Goal: Task Accomplishment & Management: Complete application form

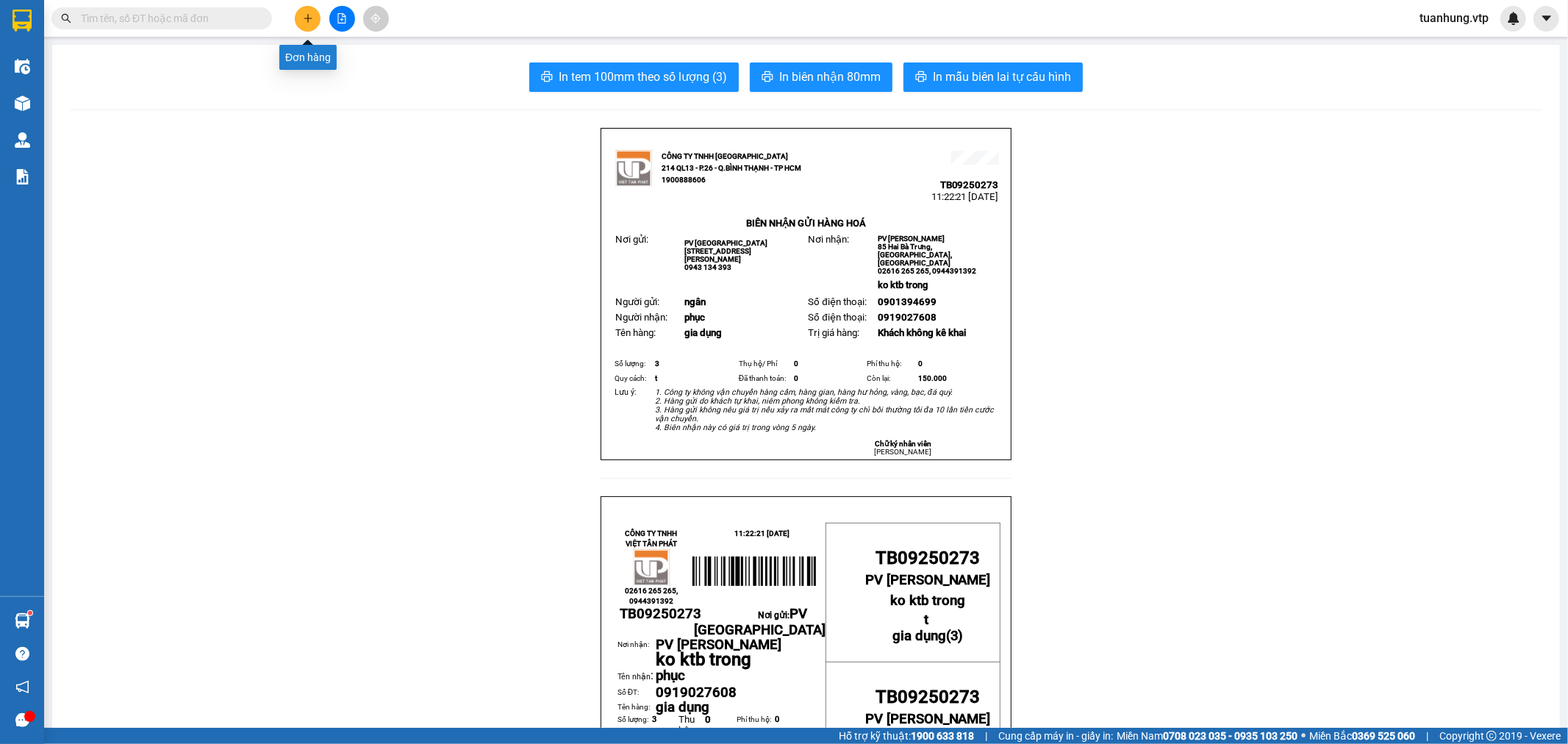
click at [309, 13] on icon "plus" at bounding box center [307, 18] width 10 height 10
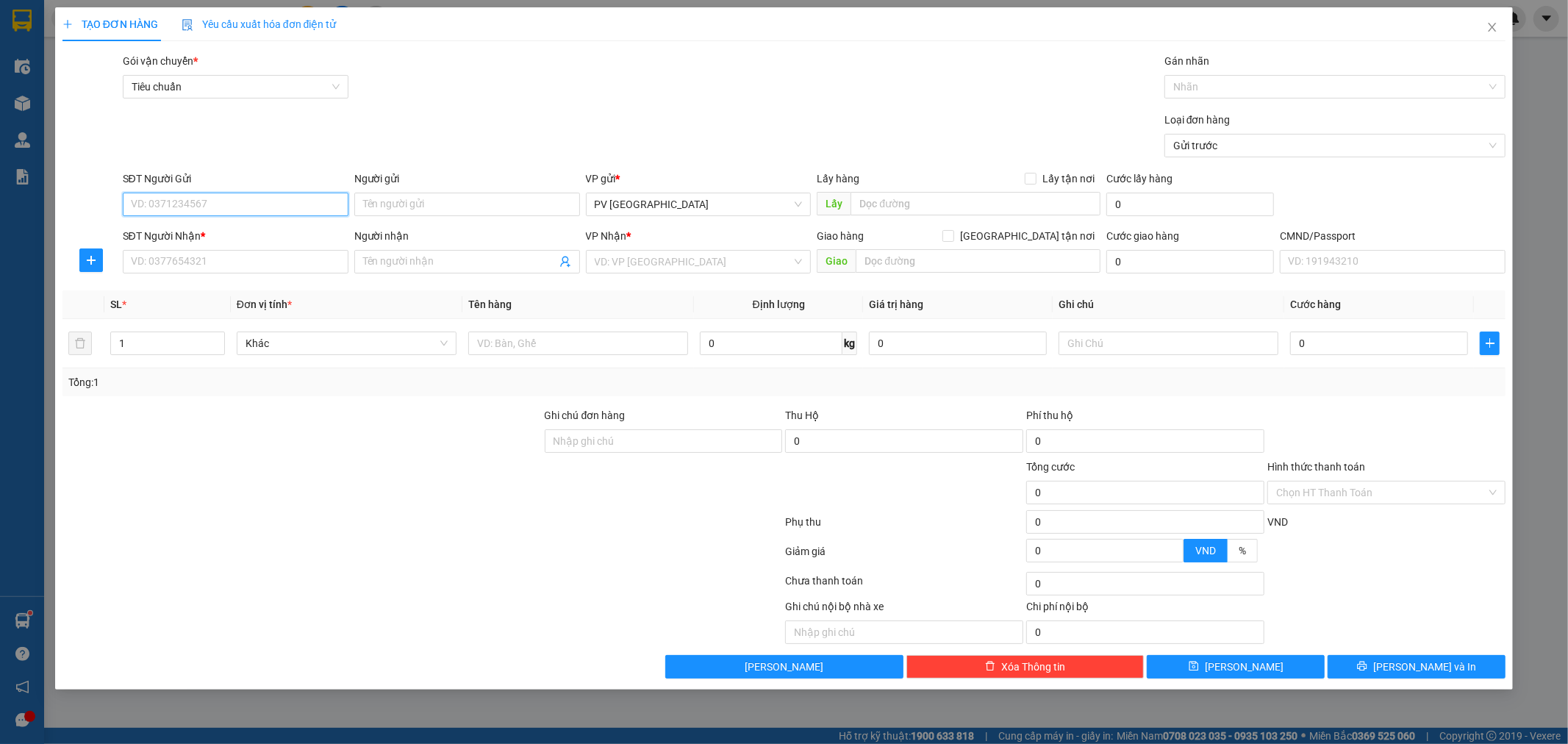
click at [283, 200] on input "SĐT Người Gửi" at bounding box center [235, 204] width 225 height 23
type input "0913525610"
click at [236, 229] on div "0913525610 - HOÀI" at bounding box center [236, 233] width 208 height 16
type input "HOÀI"
type input "0925742683"
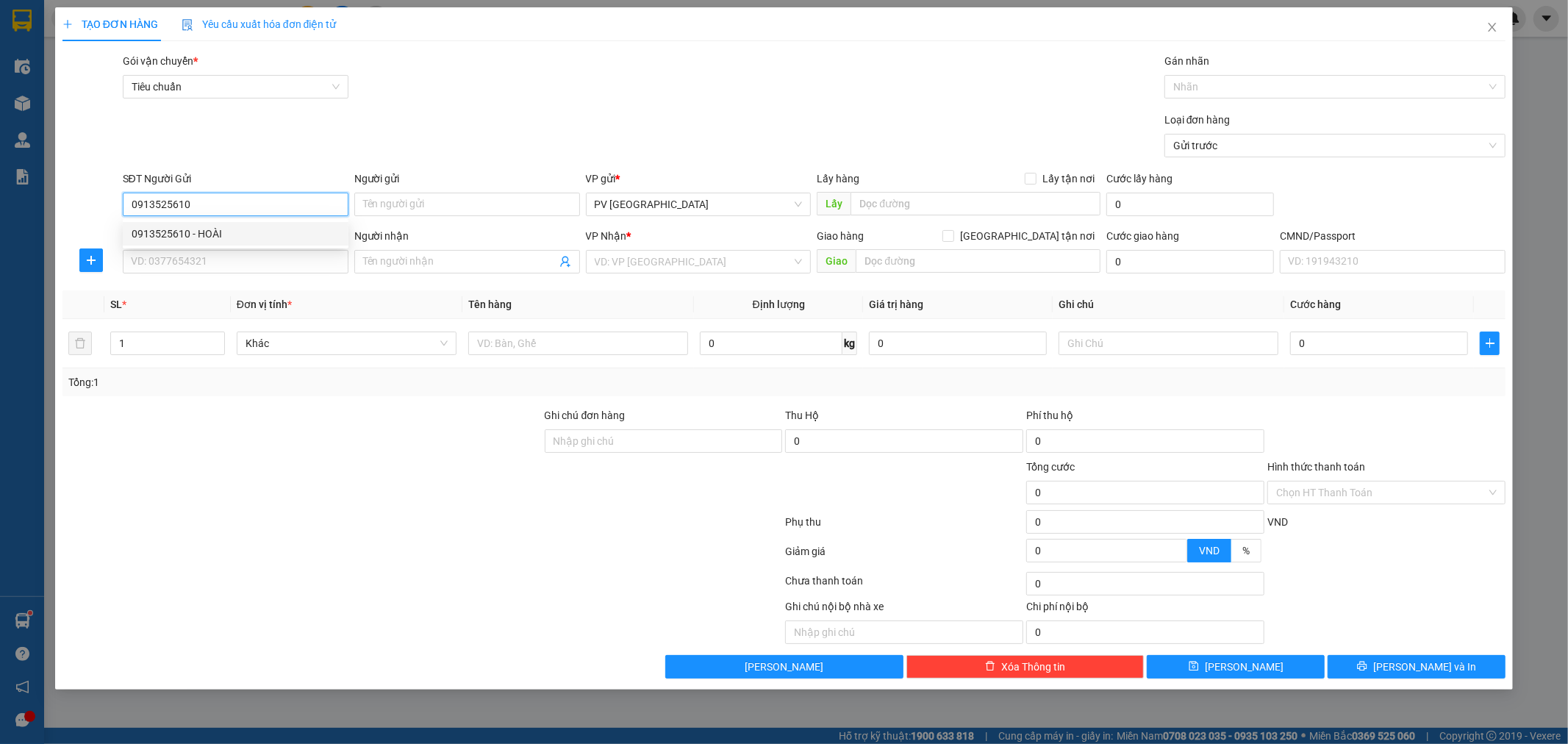
type input "hướng"
type input "0913525610"
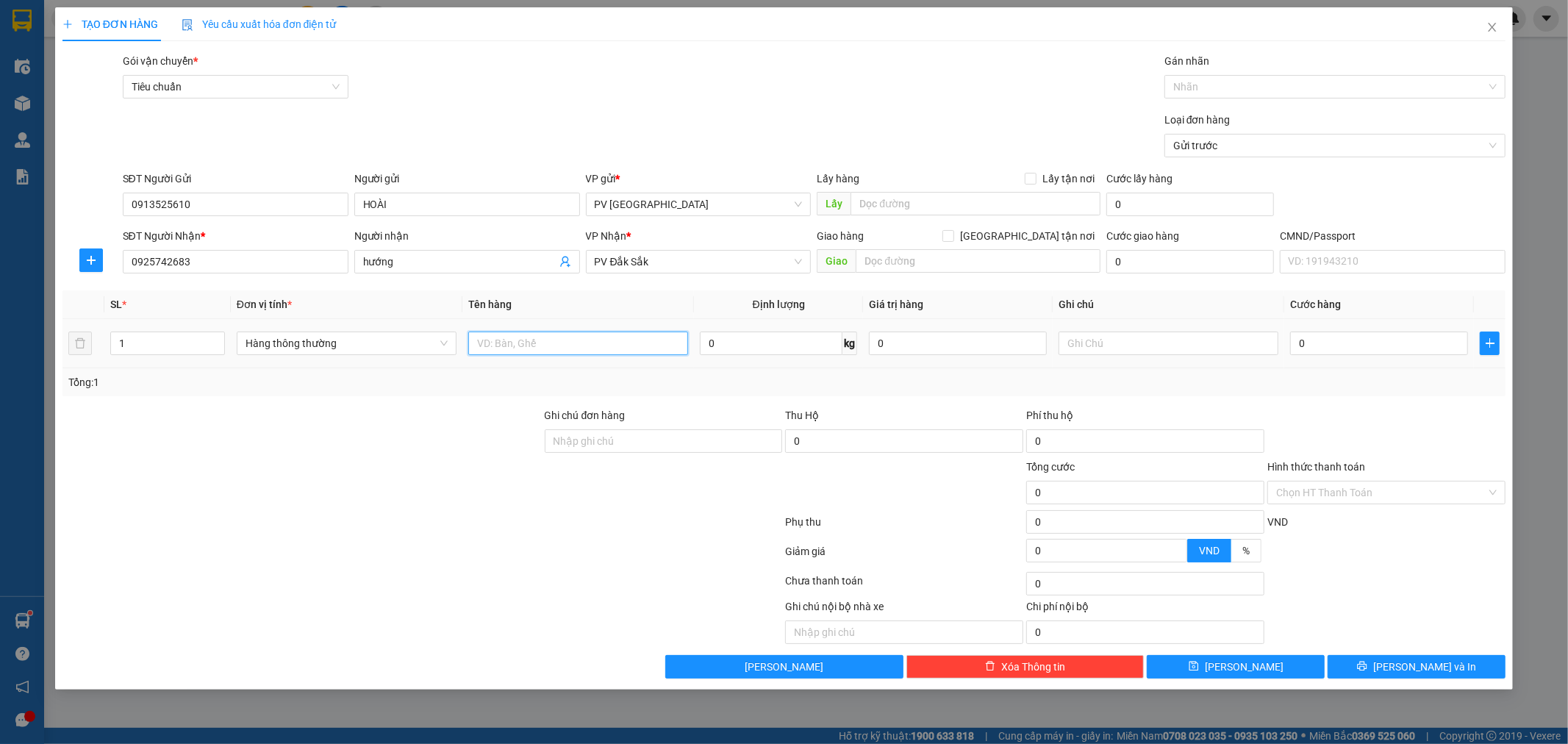
click at [585, 334] on input "text" at bounding box center [578, 342] width 220 height 23
click at [625, 337] on input "text" at bounding box center [578, 342] width 220 height 23
type input "thuốc"
click at [1167, 341] on input "text" at bounding box center [1168, 342] width 220 height 23
type input "t"
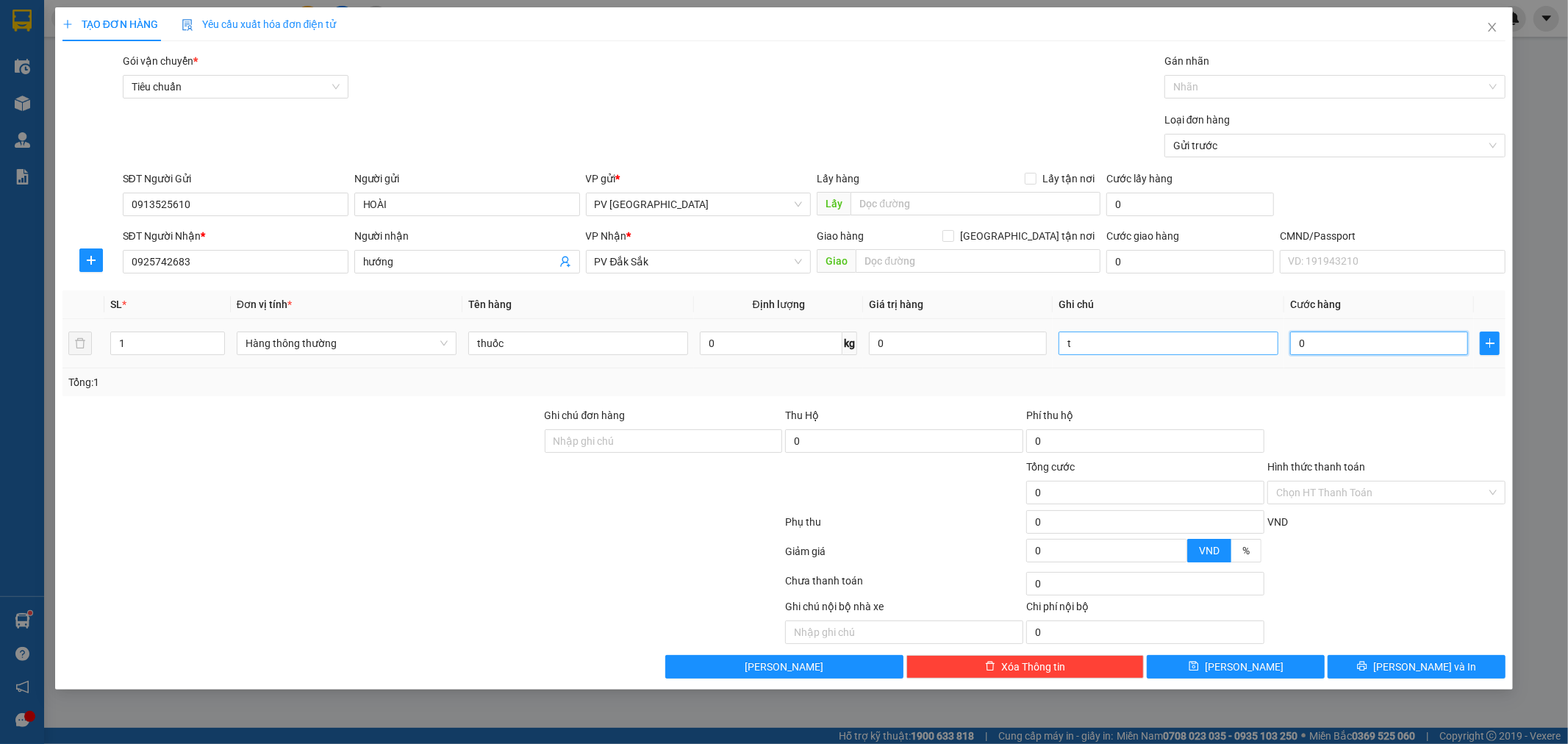
type input "5"
type input "50"
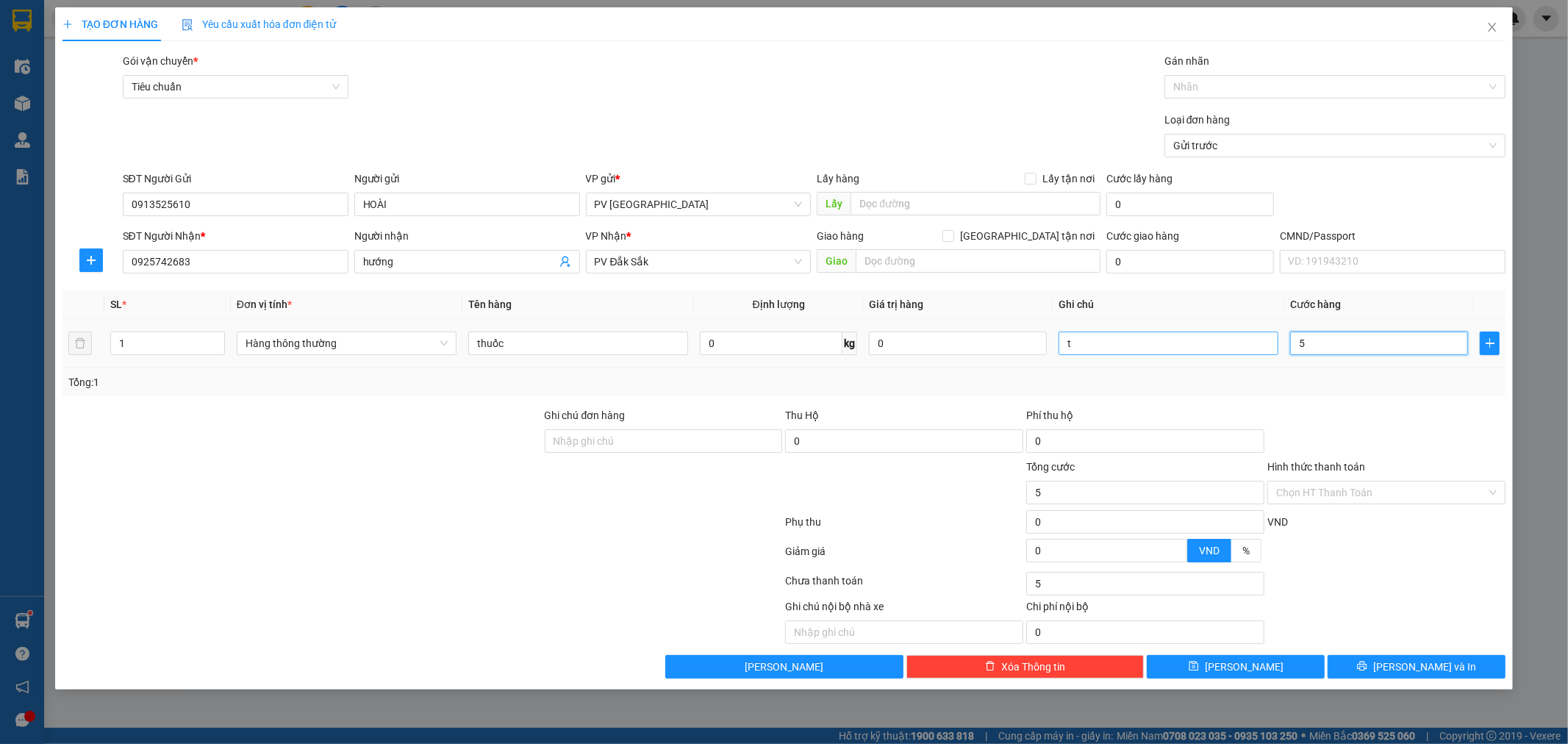
type input "50"
type input "500"
type input "5.000"
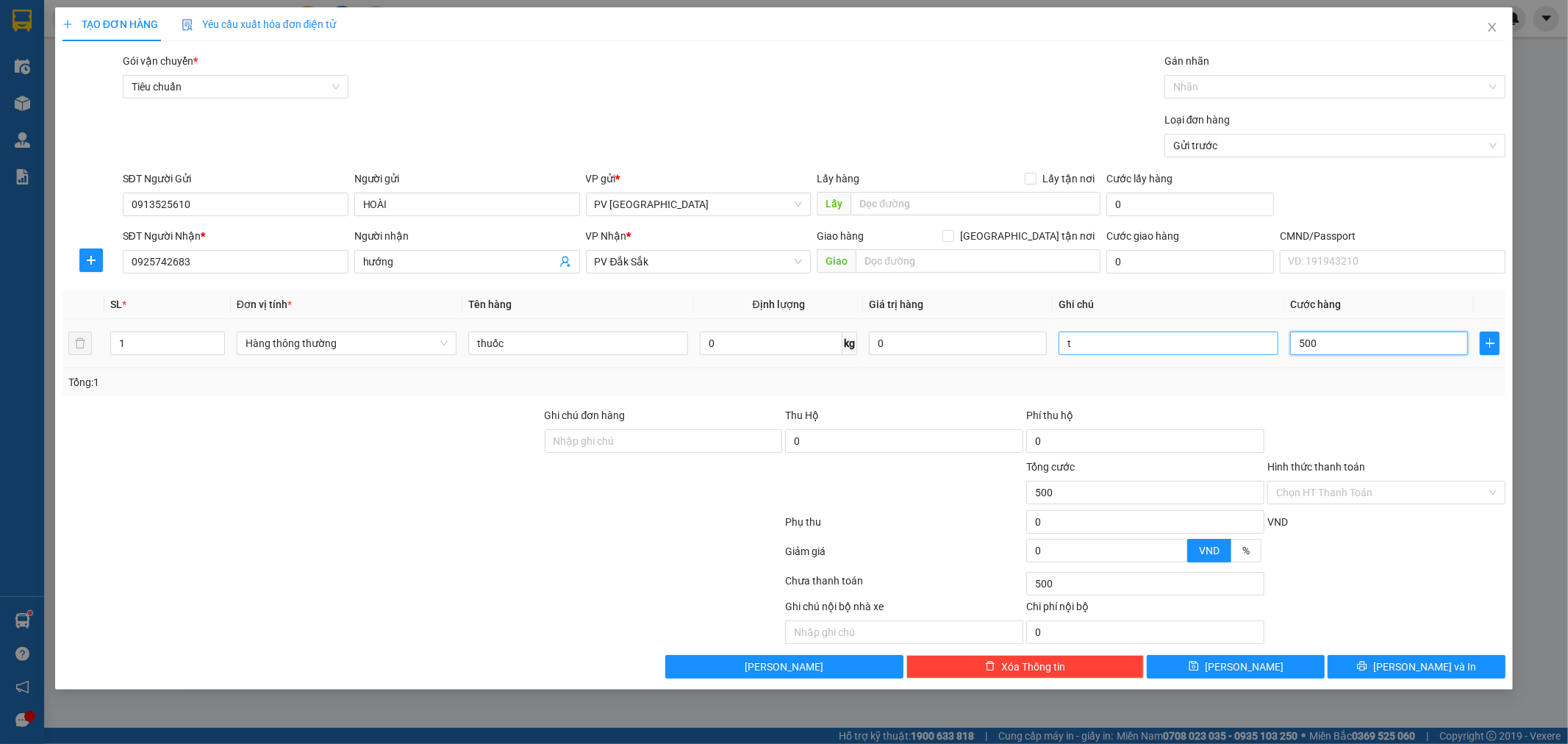
type input "5.000"
type input "50.000"
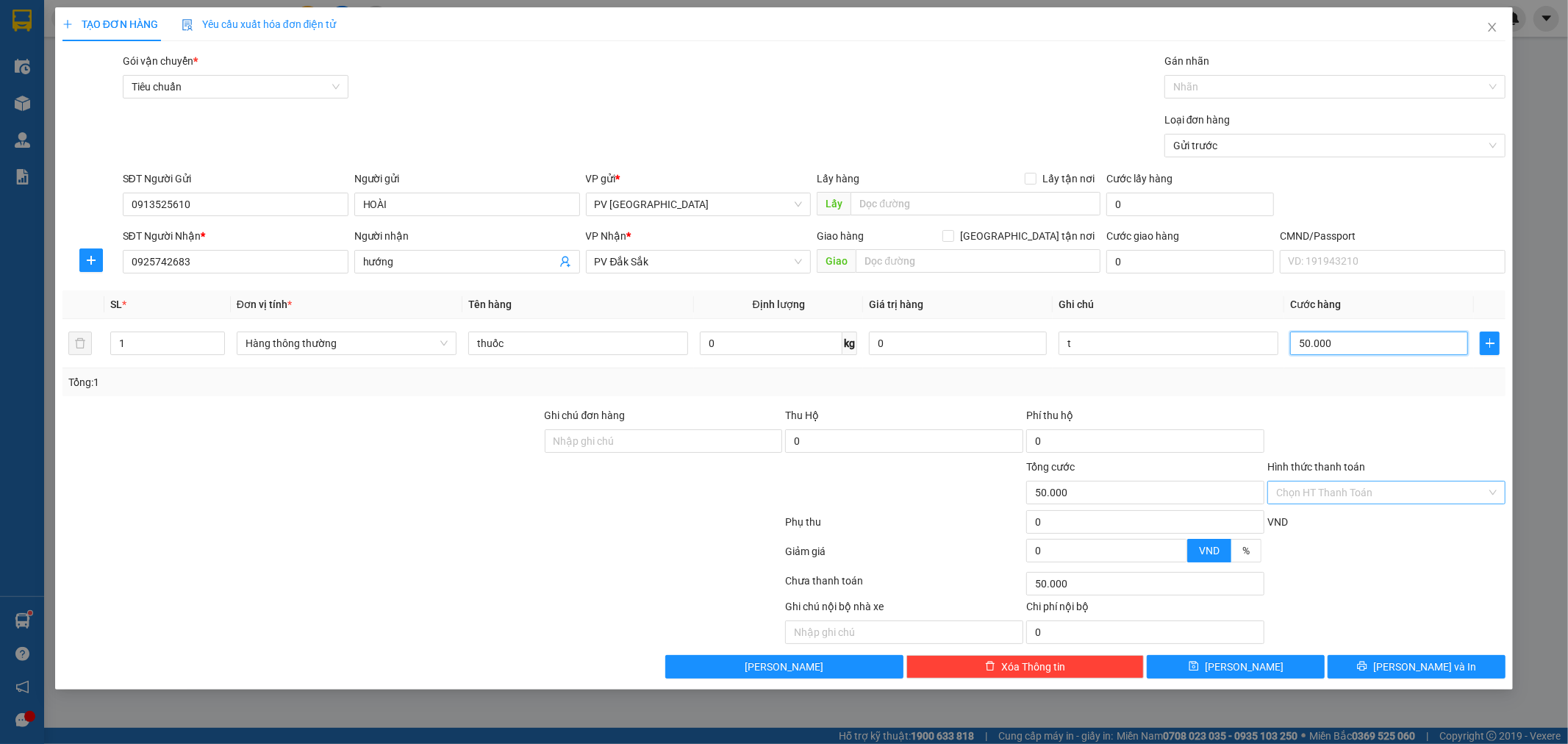
click at [1495, 491] on div "Chọn HT Thanh Toán" at bounding box center [1386, 492] width 238 height 23
type input "50.000"
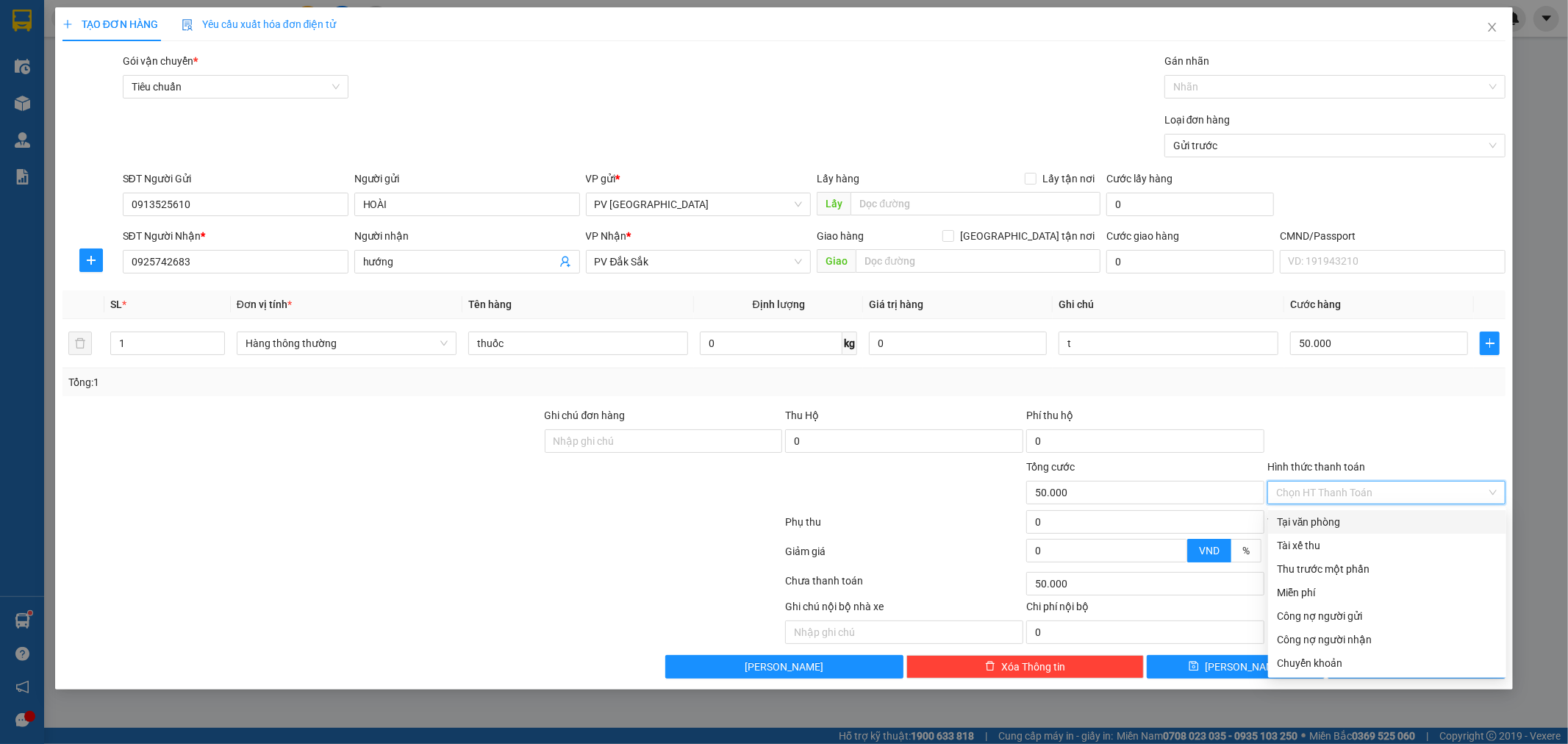
click at [1435, 514] on div "Tại văn phòng" at bounding box center [1387, 521] width 221 height 16
type input "0"
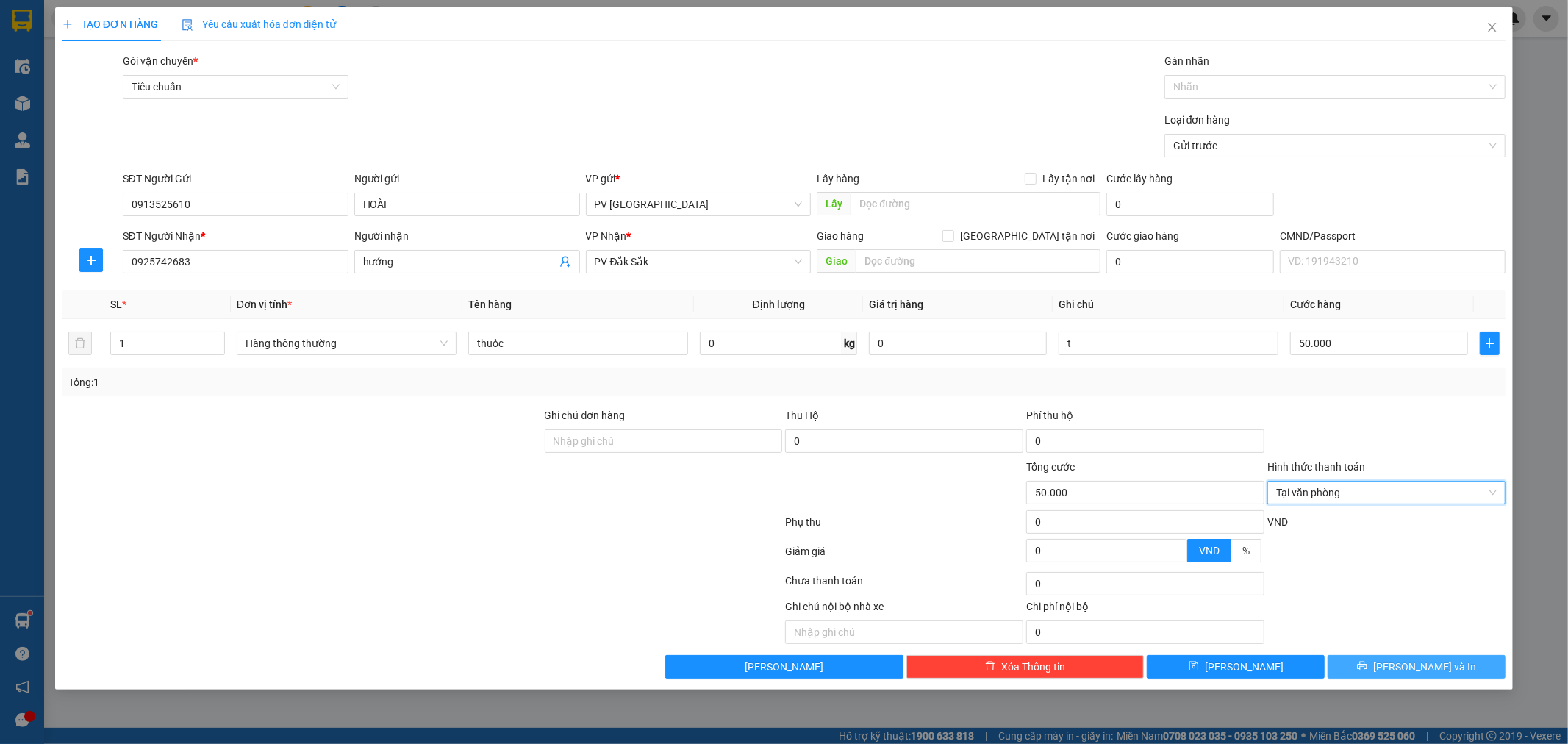
click at [1405, 671] on span "[PERSON_NAME] và In" at bounding box center [1424, 666] width 103 height 16
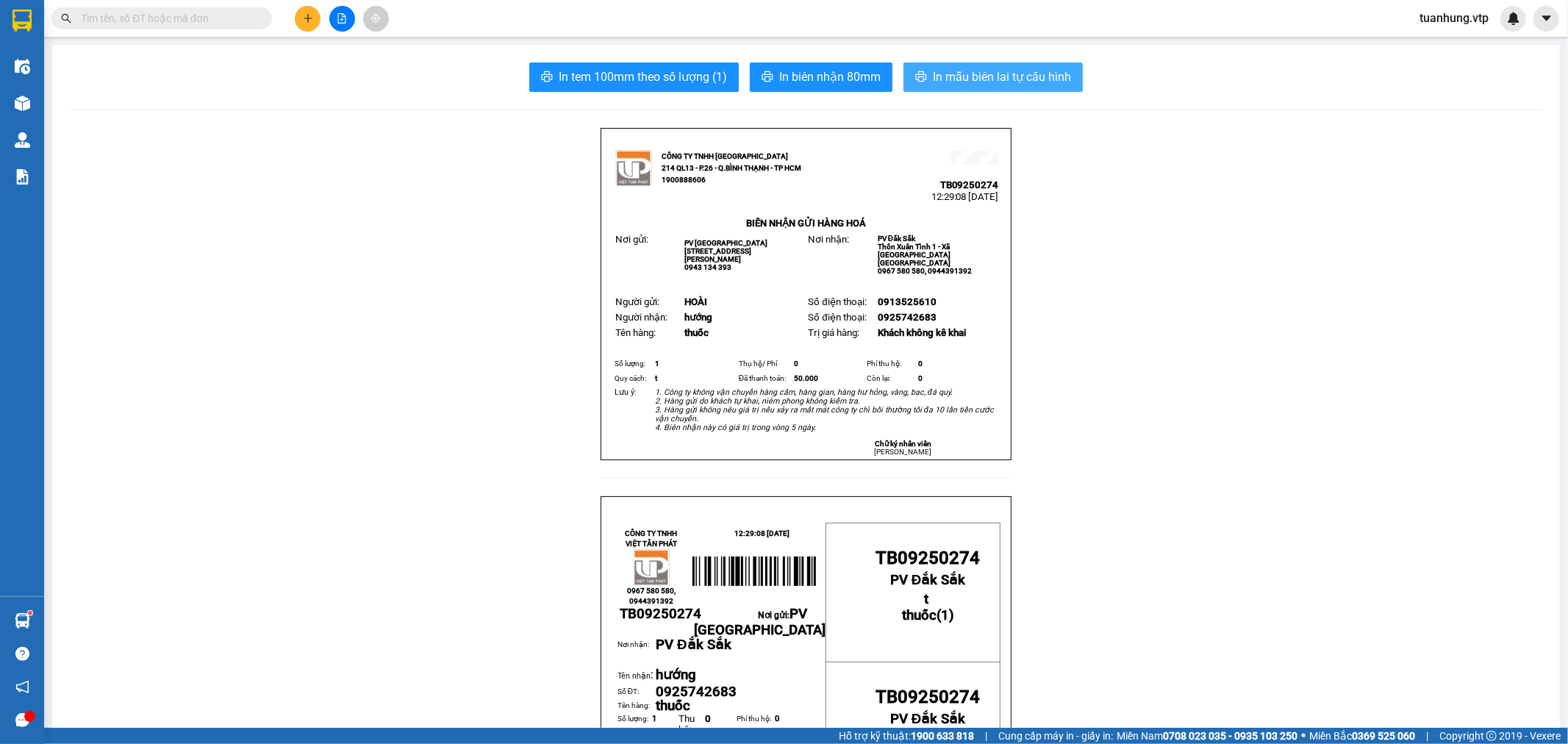
click at [980, 80] on span "In mẫu biên lai tự cấu hình" at bounding box center [1002, 77] width 138 height 19
